Goal: Navigation & Orientation: Find specific page/section

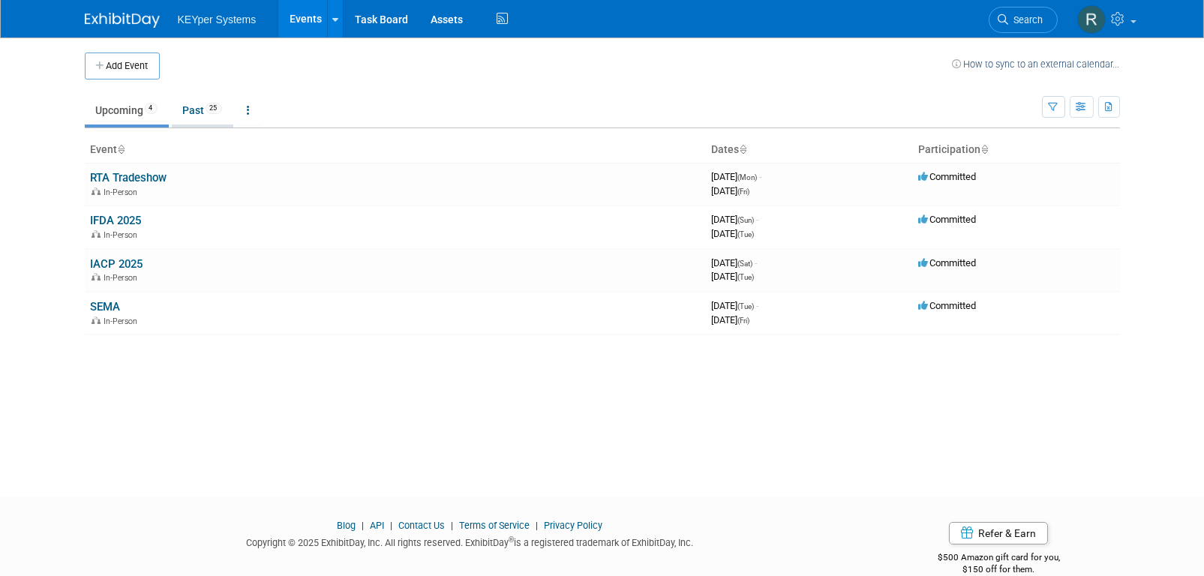
click at [191, 113] on link "Past 25" at bounding box center [203, 110] width 62 height 29
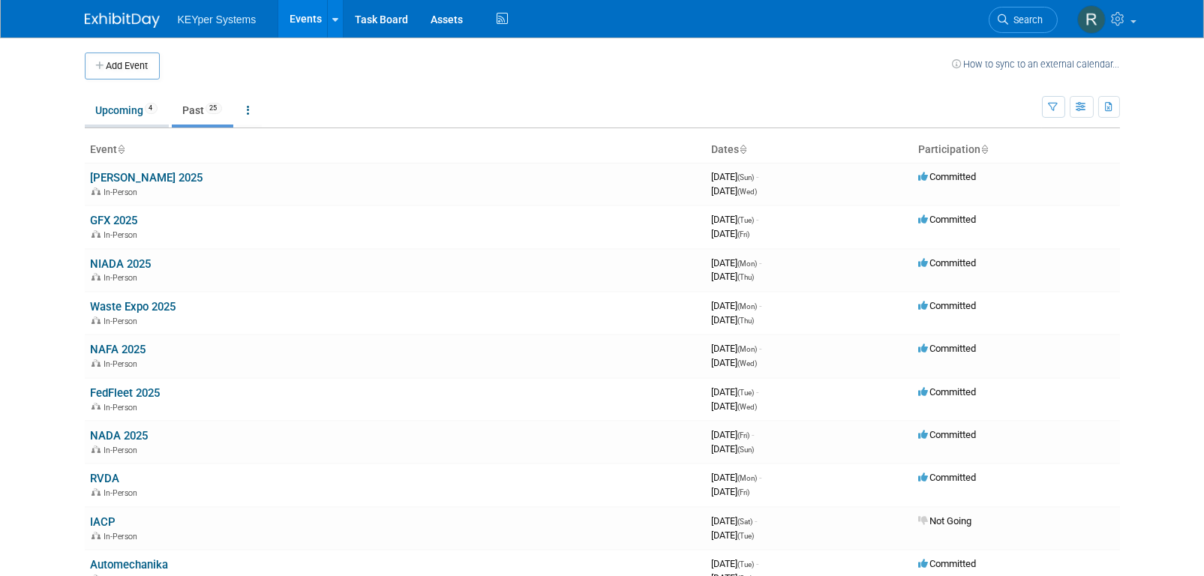
click at [110, 104] on link "Upcoming 4" at bounding box center [127, 110] width 84 height 29
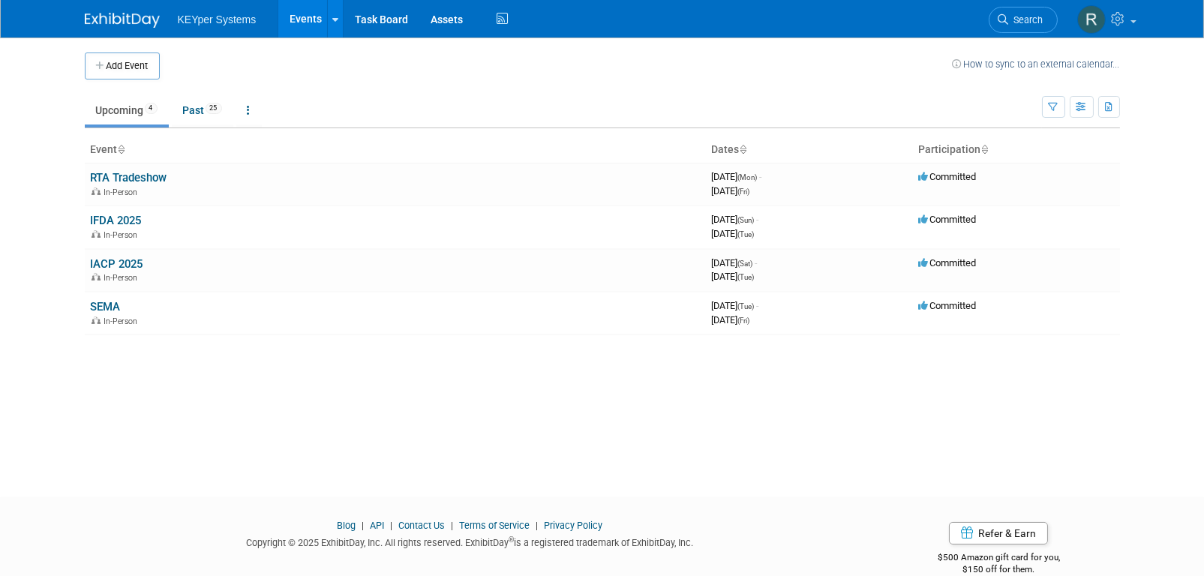
click at [299, 23] on link "Events" at bounding box center [305, 19] width 55 height 38
click at [194, 115] on link "Past 25" at bounding box center [203, 110] width 62 height 29
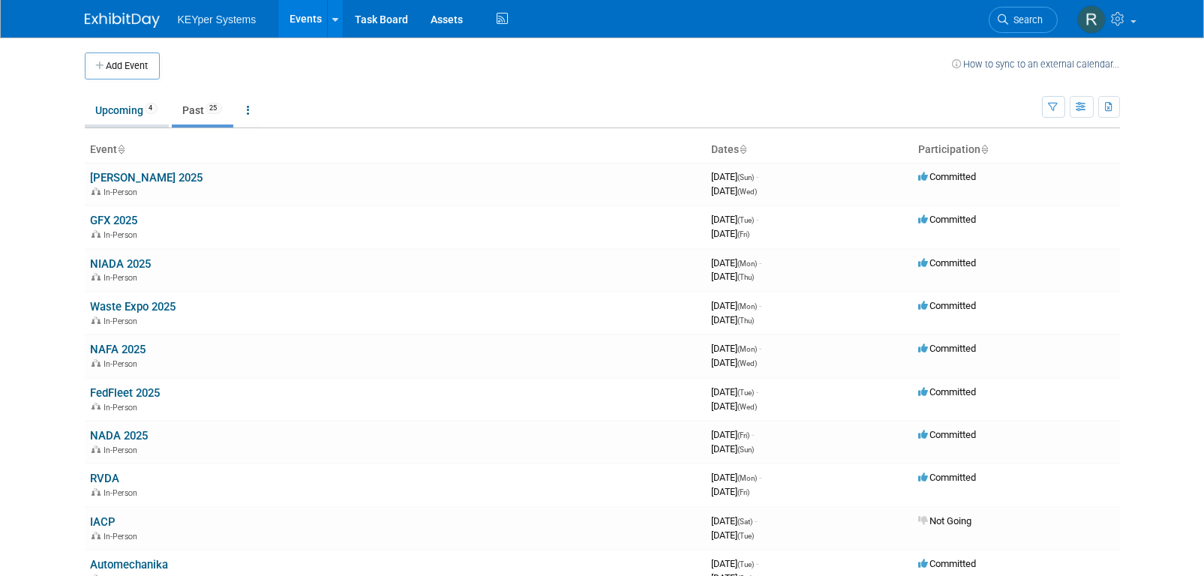
click at [111, 107] on link "Upcoming 4" at bounding box center [127, 110] width 84 height 29
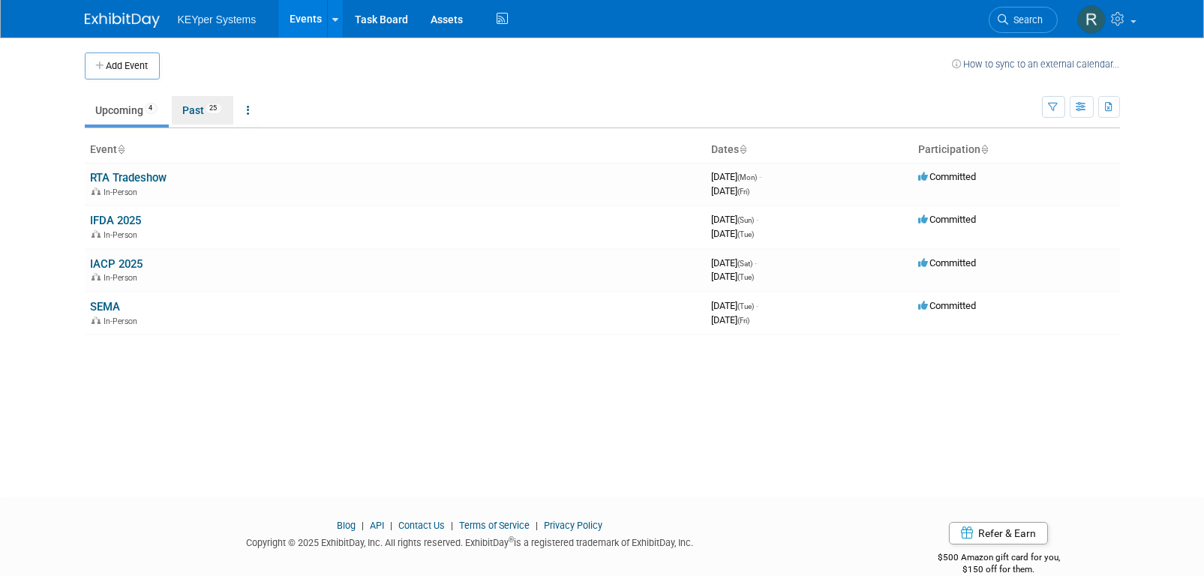
click at [209, 108] on link "Past 25" at bounding box center [203, 110] width 62 height 29
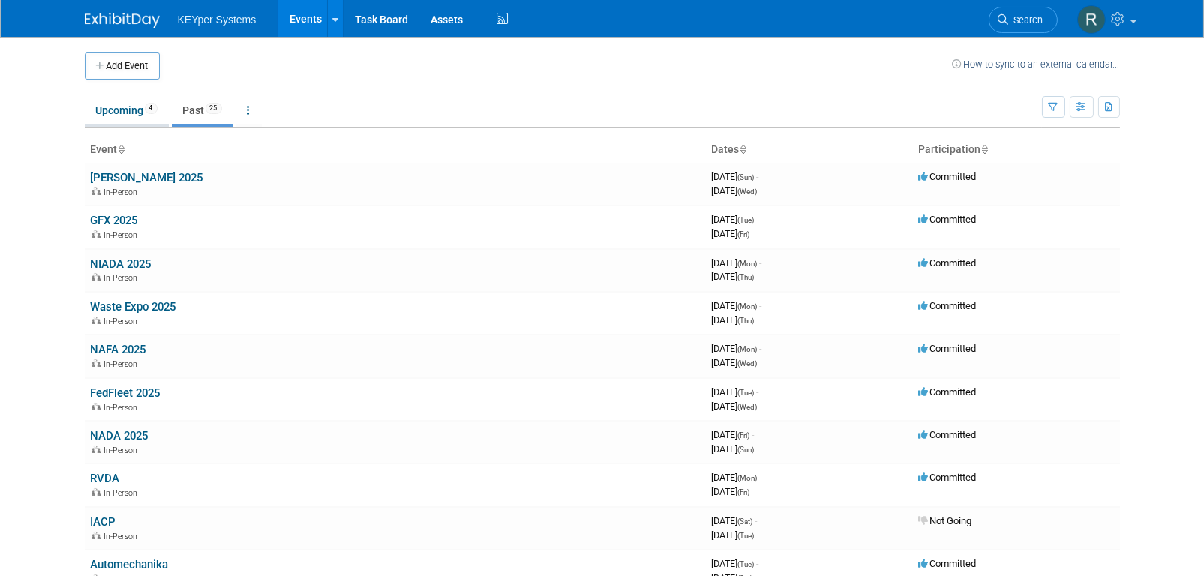
click at [128, 113] on link "Upcoming 4" at bounding box center [127, 110] width 84 height 29
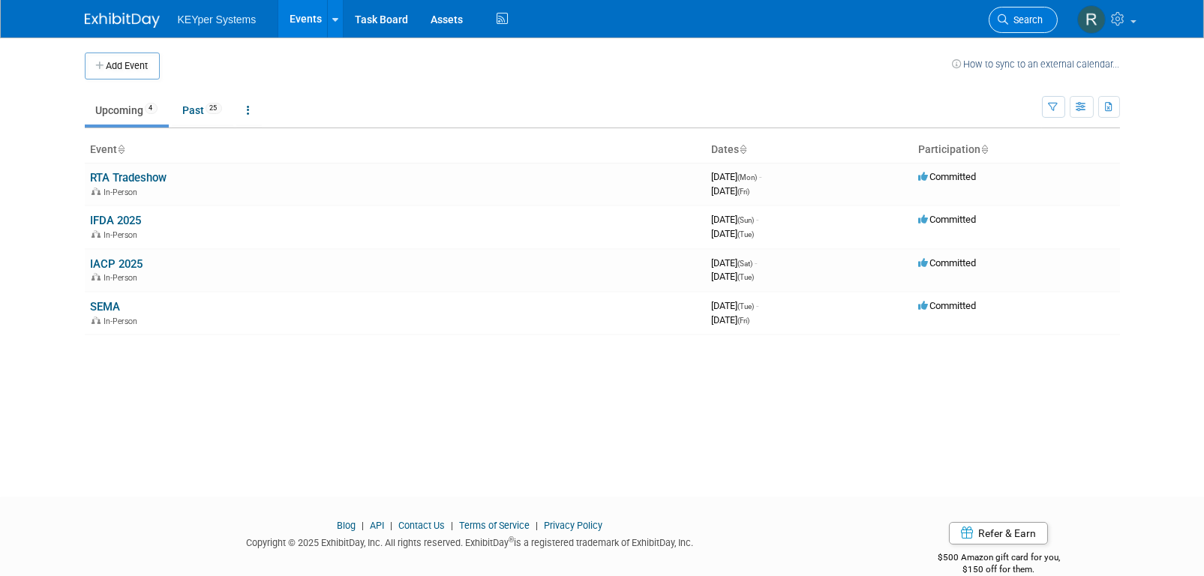
click at [1022, 26] on link "Search" at bounding box center [1023, 20] width 69 height 26
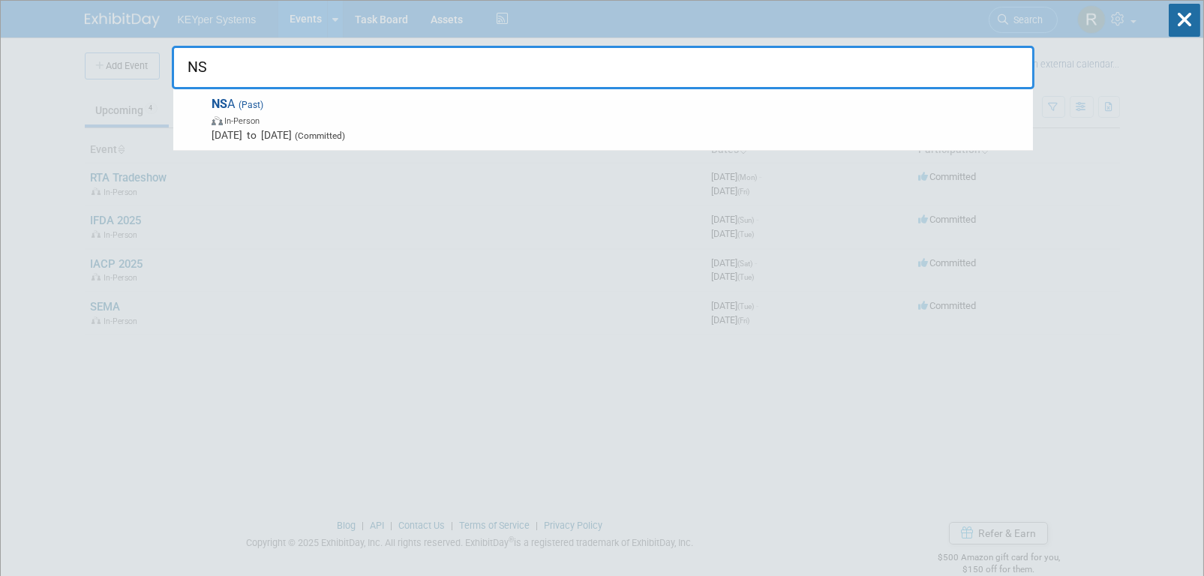
type input "N"
